Goal: Use online tool/utility: Utilize a website feature to perform a specific function

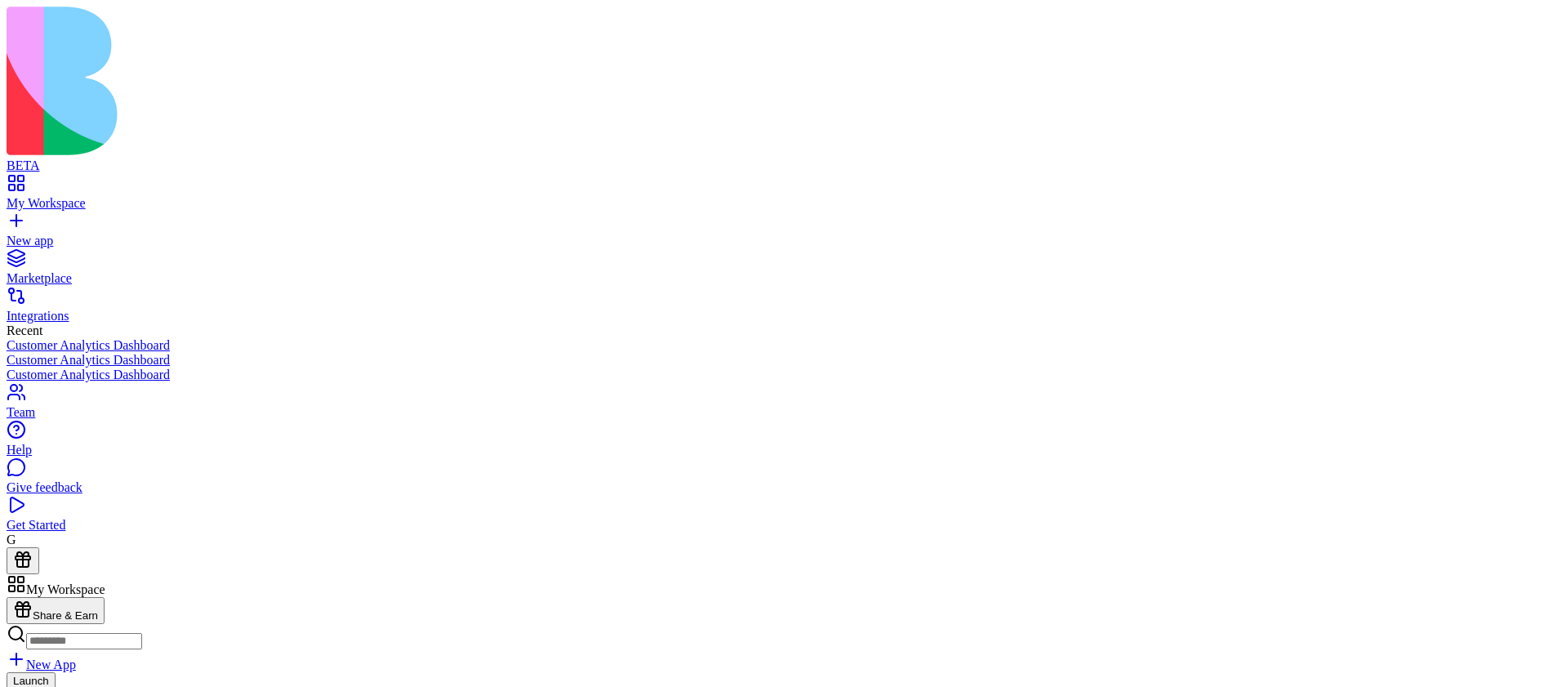
click at [142, 633] on input at bounding box center [85, 642] width 116 height 16
paste input "**********"
type input "**********"
click at [538, 675] on div "Launch" at bounding box center [784, 695] width 1555 height 40
